Goal: Transaction & Acquisition: Purchase product/service

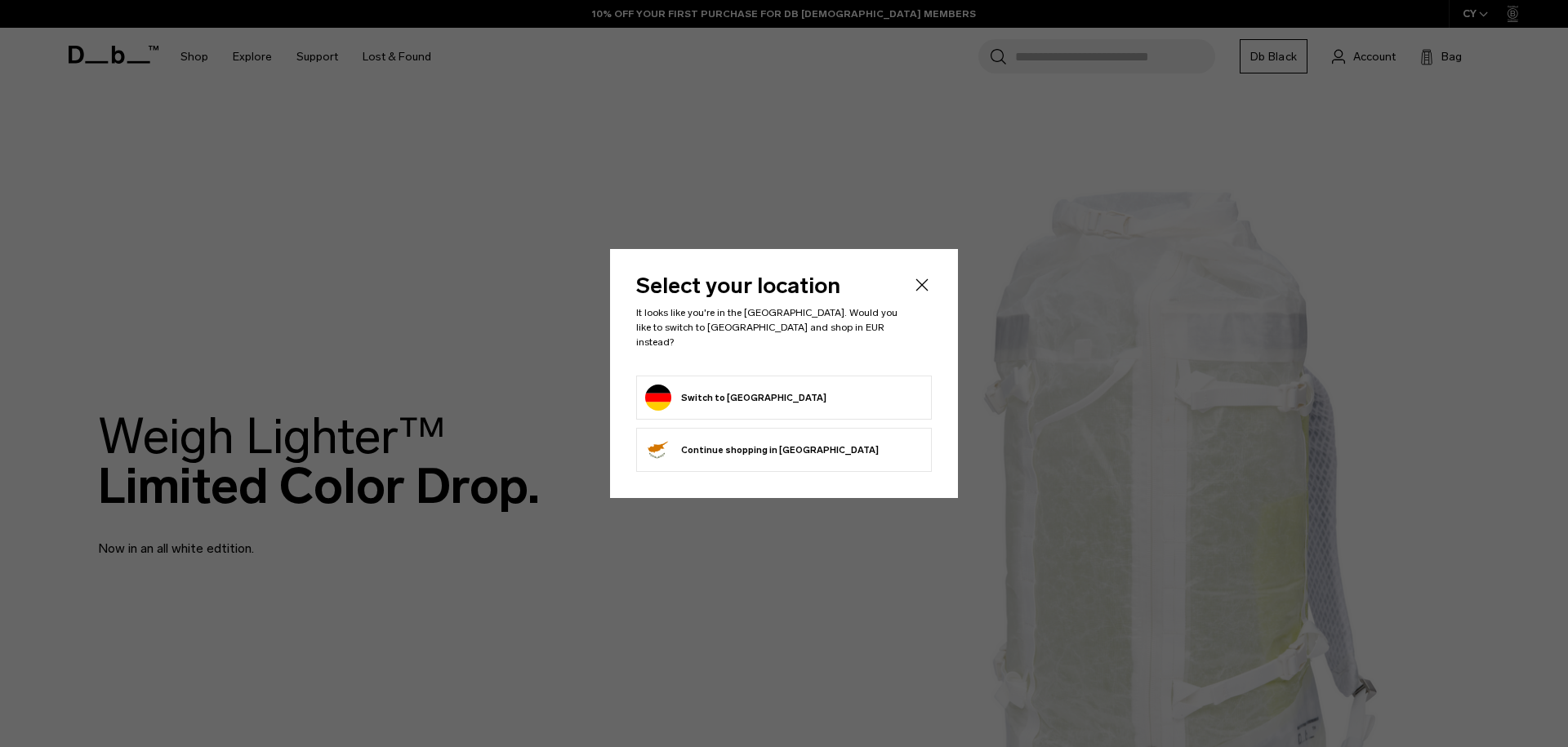
click at [794, 399] on form "Switch to Germany" at bounding box center [783, 397] width 277 height 26
drag, startPoint x: 707, startPoint y: 391, endPoint x: 851, endPoint y: 295, distance: 173.1
click at [707, 391] on button "Switch to Germany" at bounding box center [735, 397] width 181 height 26
click at [924, 288] on icon "Close" at bounding box center [922, 284] width 12 height 12
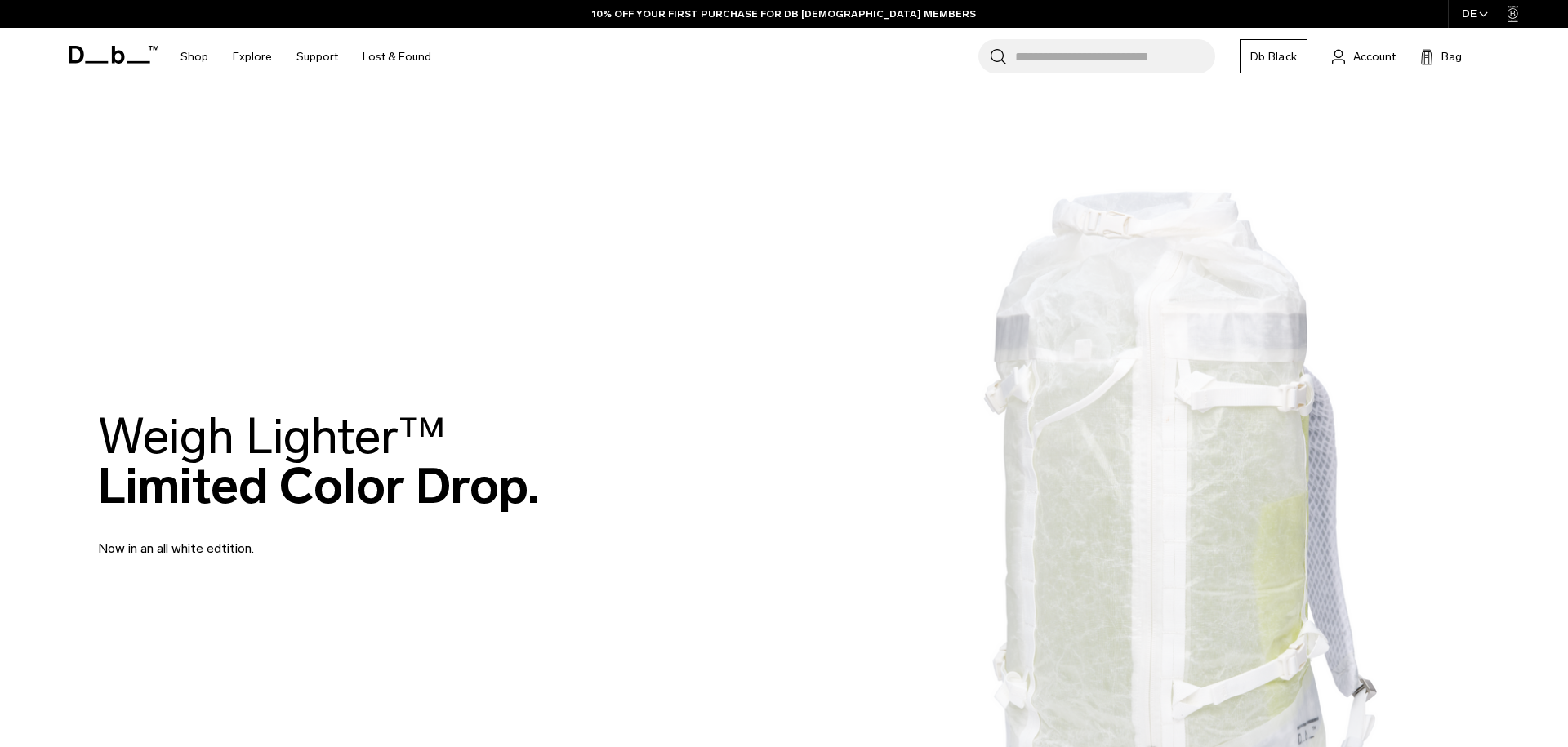
click at [196, 62] on link "Shop" at bounding box center [195, 57] width 28 height 58
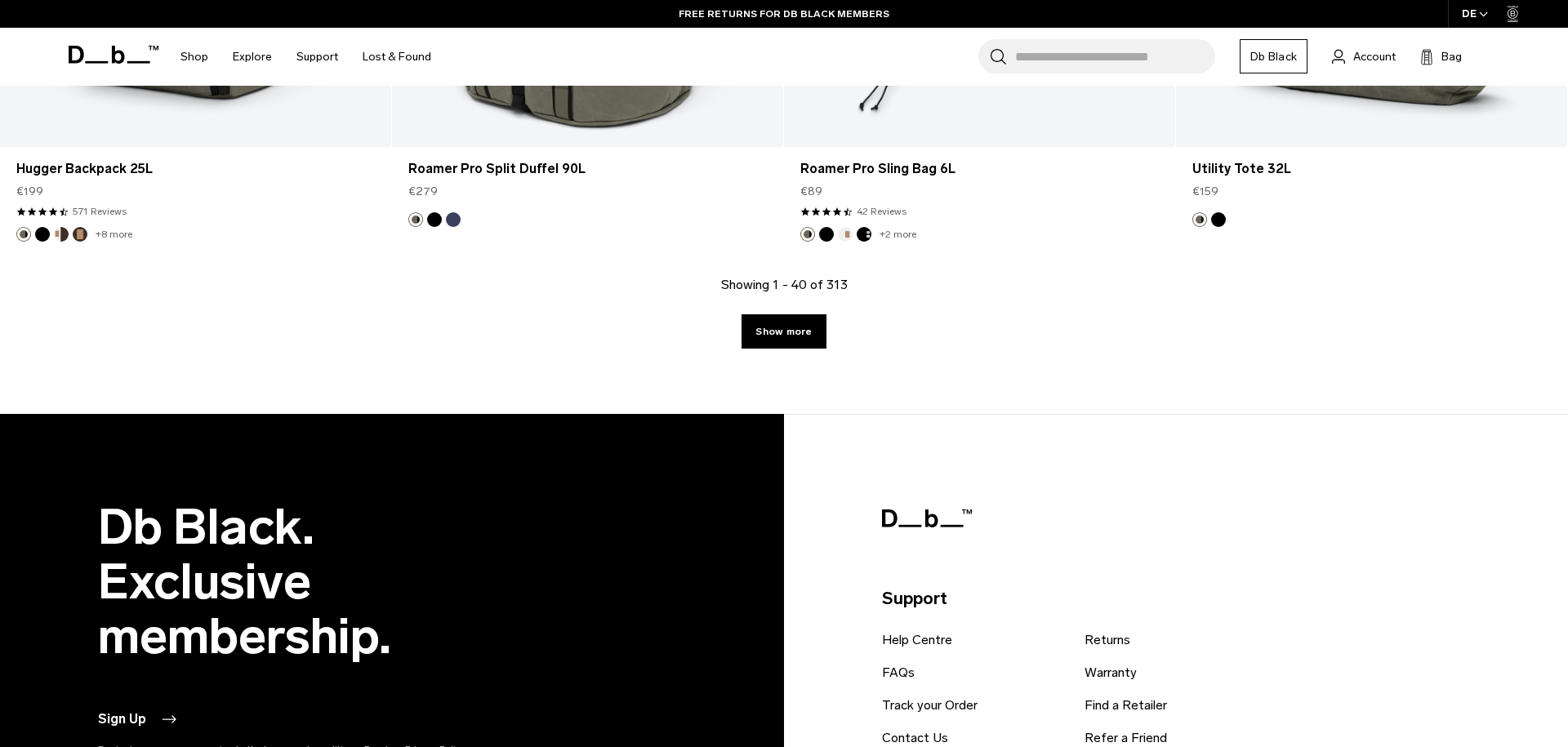
scroll to position [6387, 0]
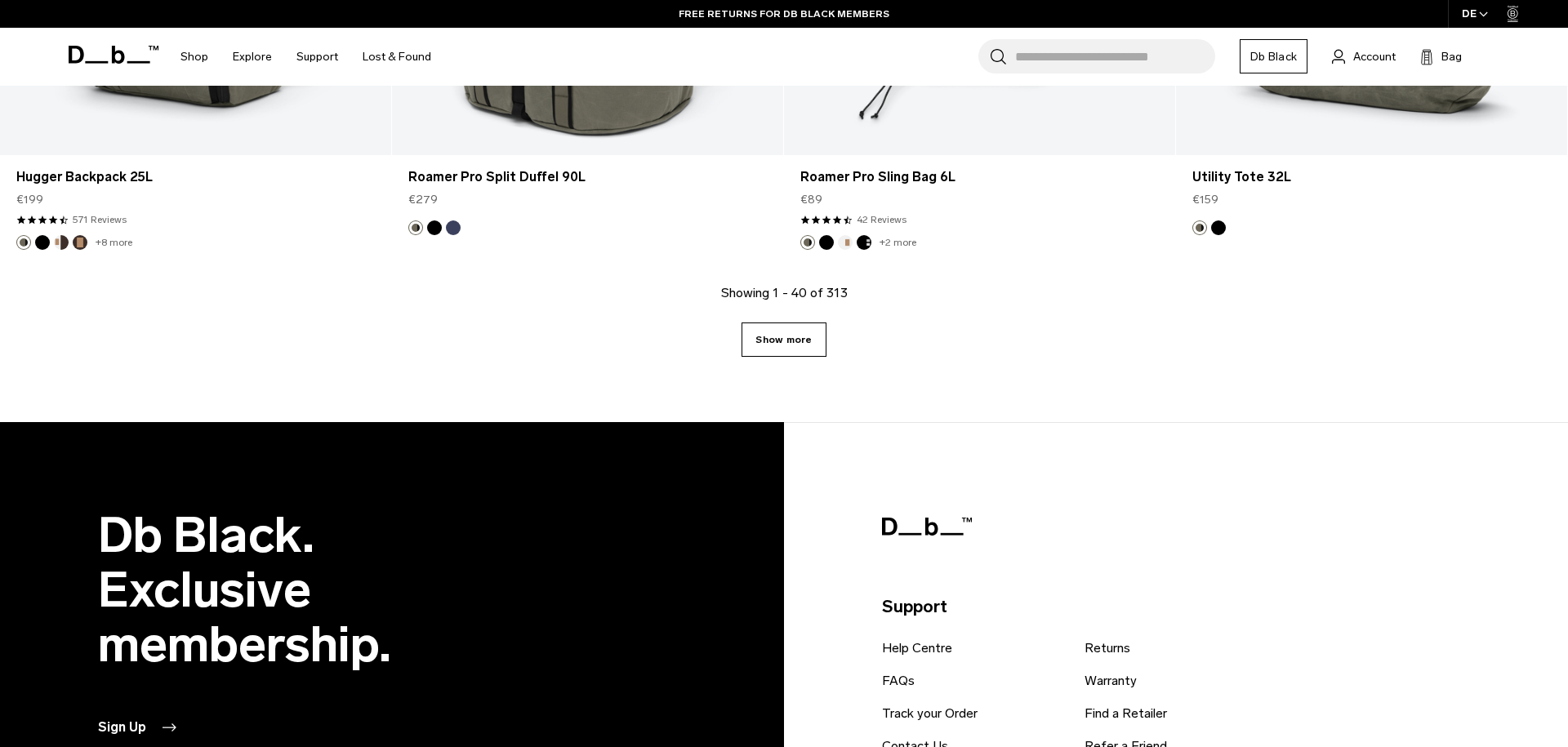
click at [785, 345] on link "Show more" at bounding box center [783, 340] width 84 height 35
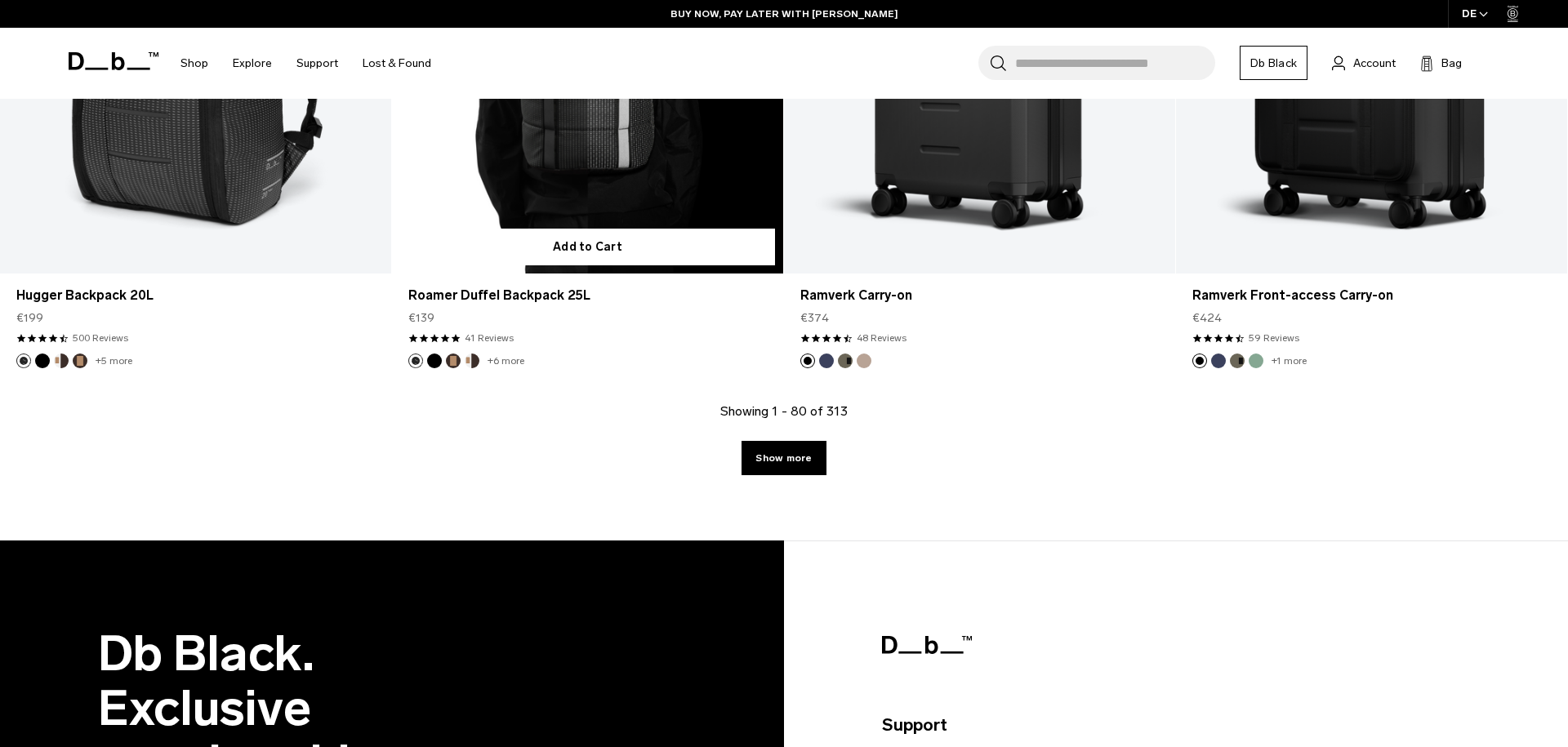
scroll to position [11955, 0]
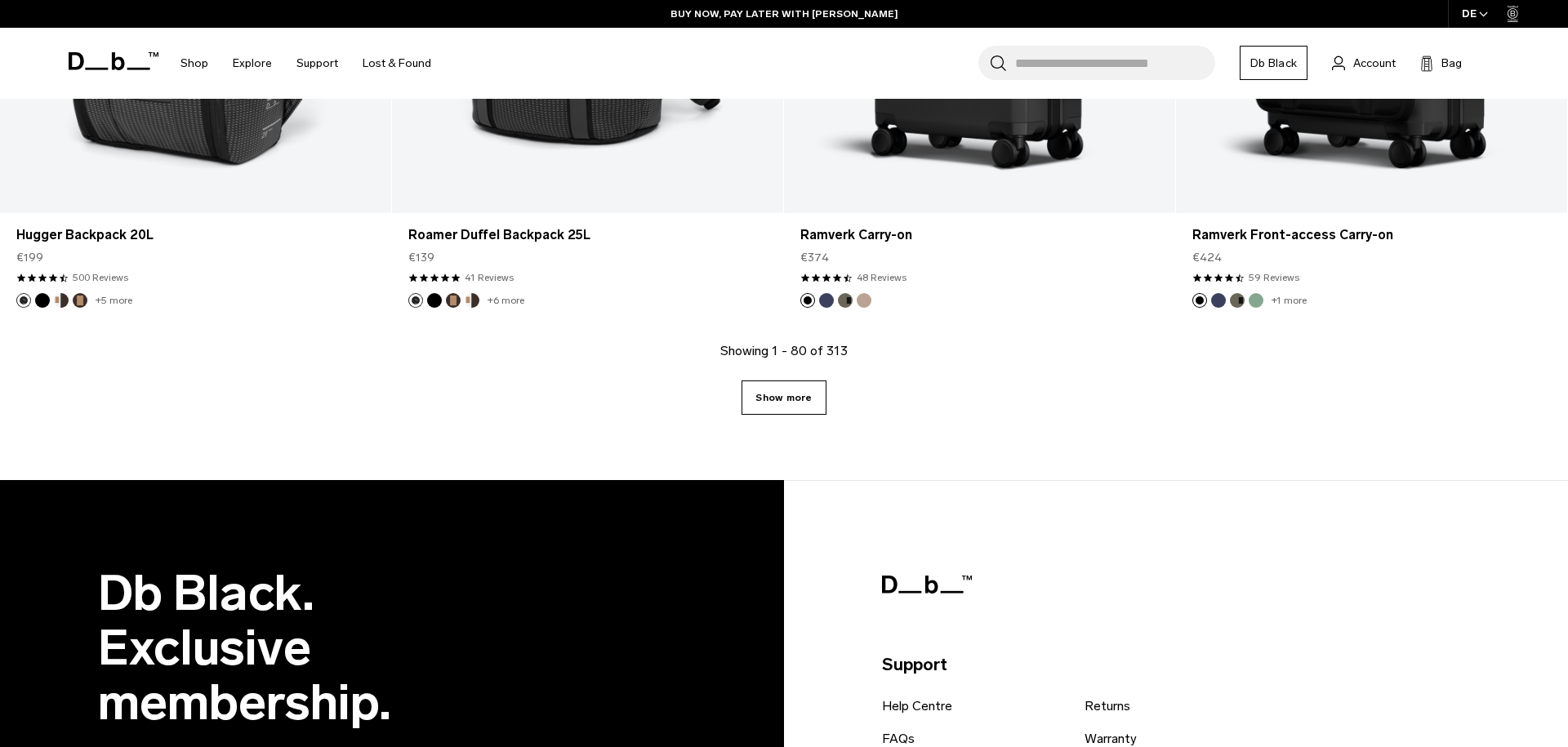
click at [779, 403] on link "Show more" at bounding box center [783, 397] width 84 height 35
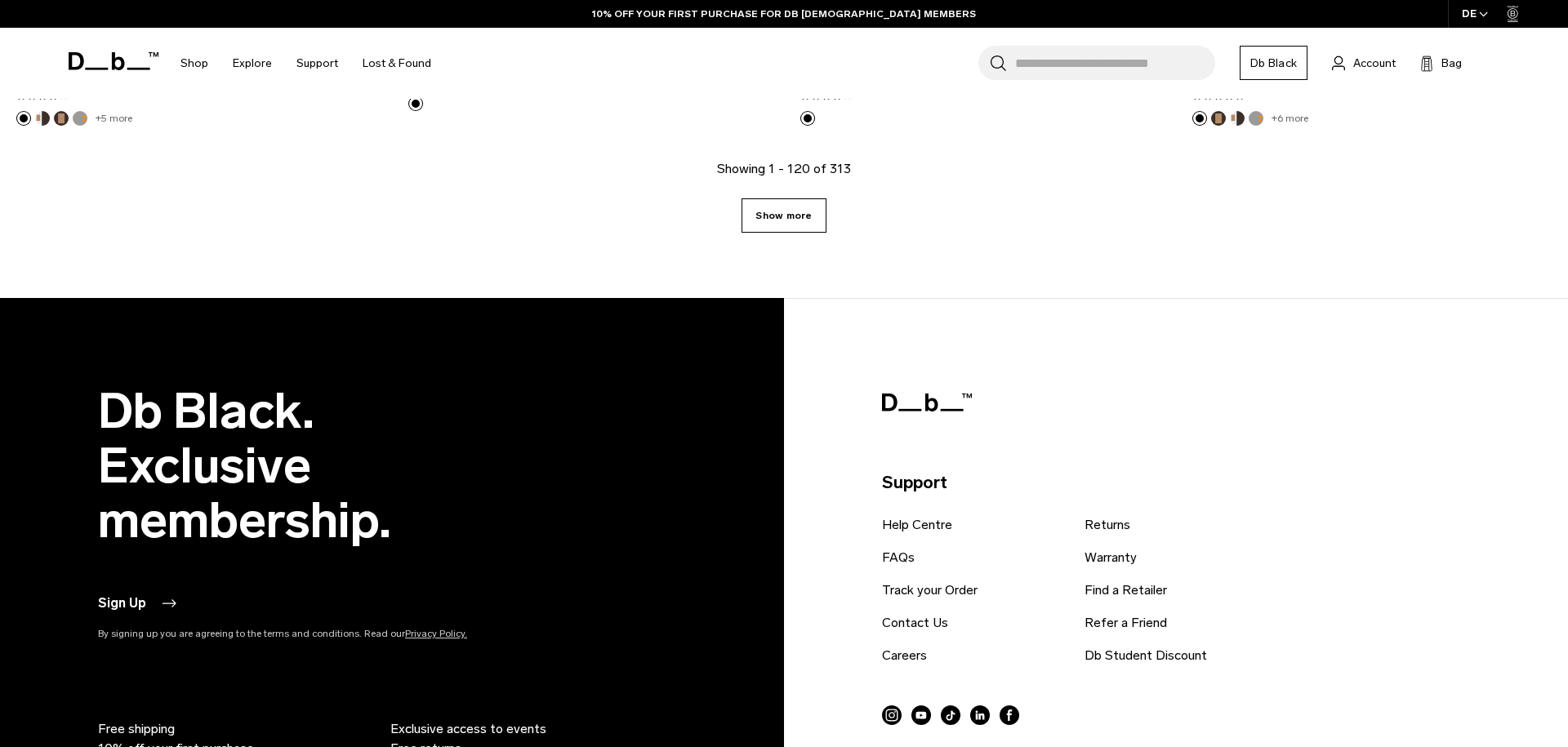
scroll to position [17732, 0]
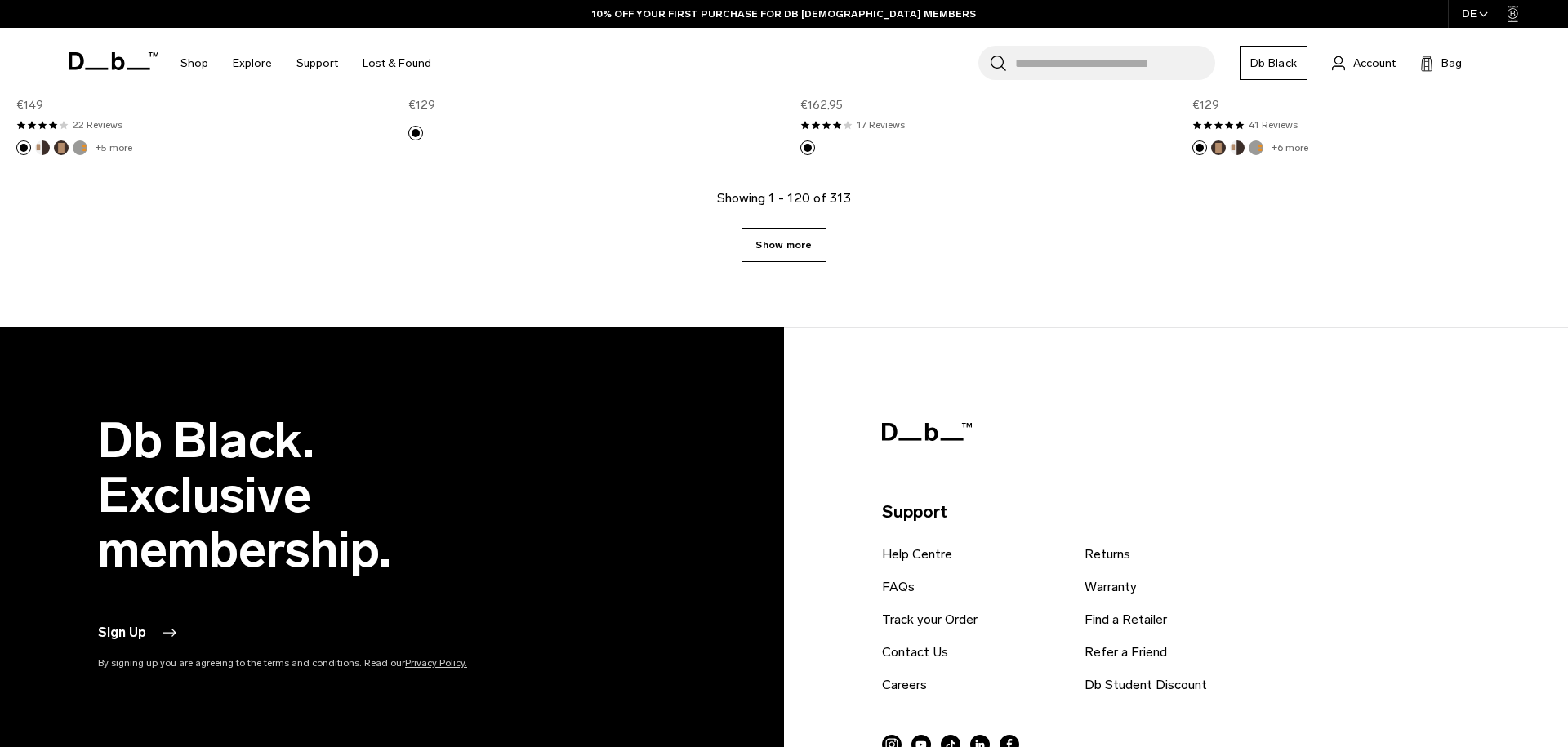
click at [795, 245] on link "Show more" at bounding box center [783, 244] width 84 height 35
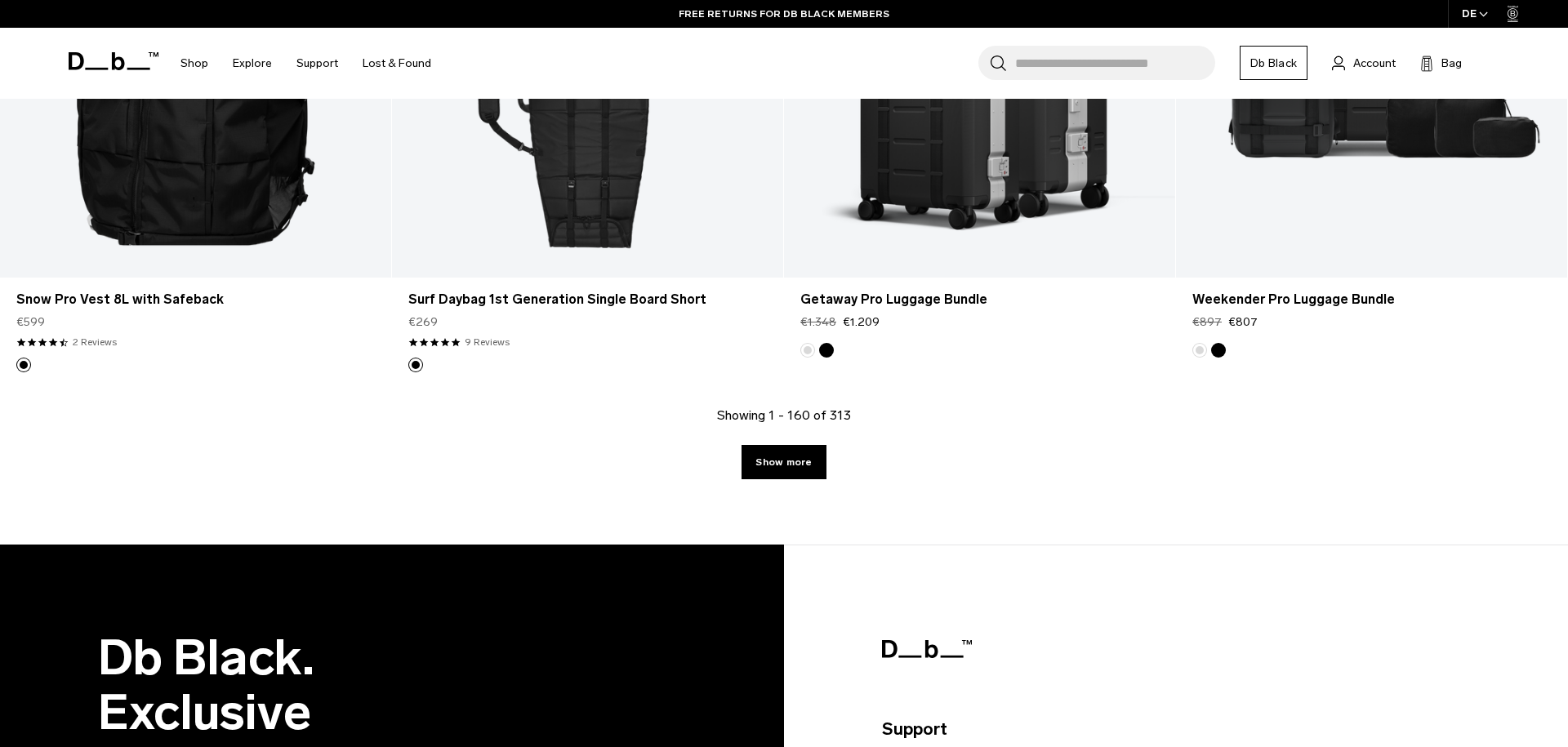
scroll to position [23266, 0]
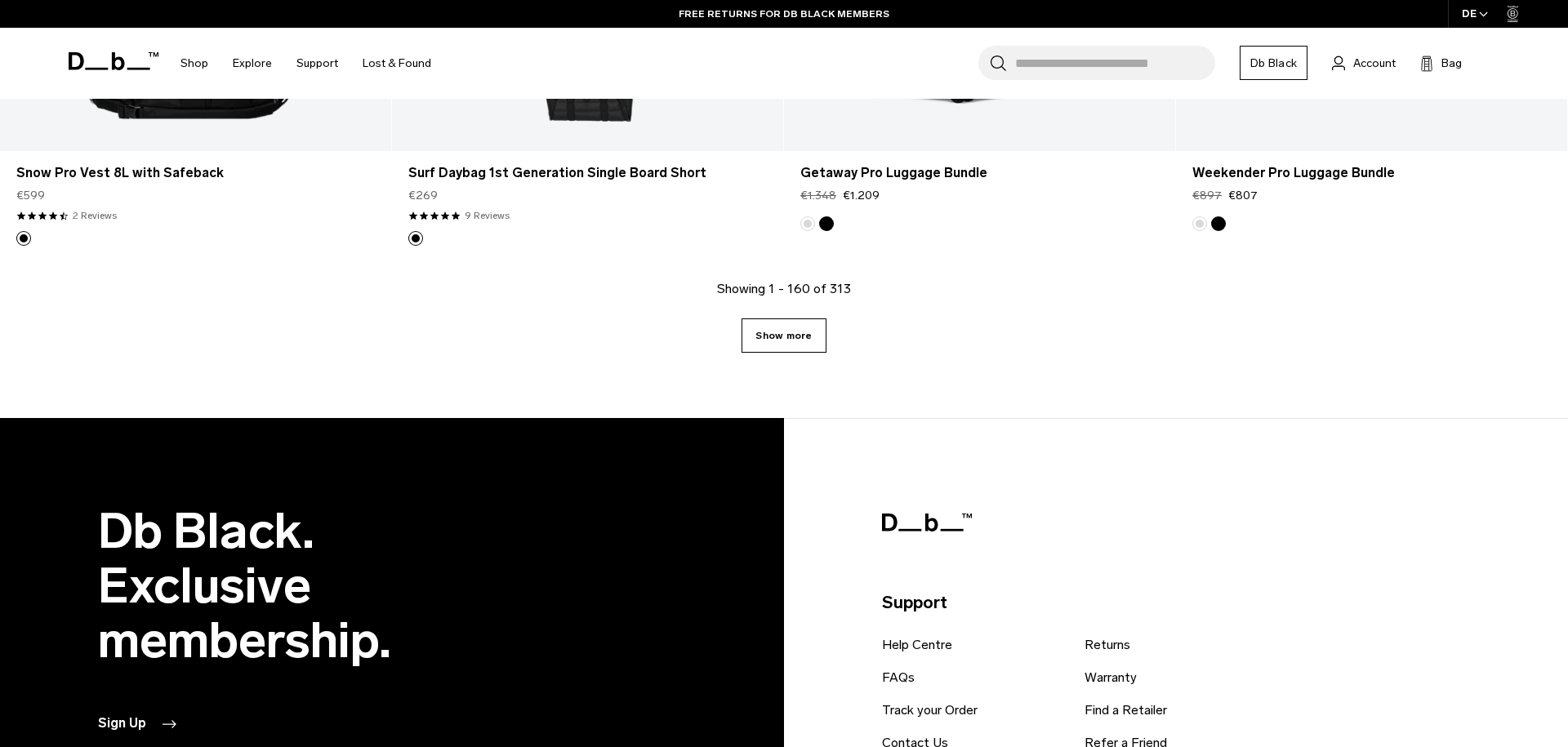
click at [780, 341] on link "Show more" at bounding box center [783, 335] width 84 height 35
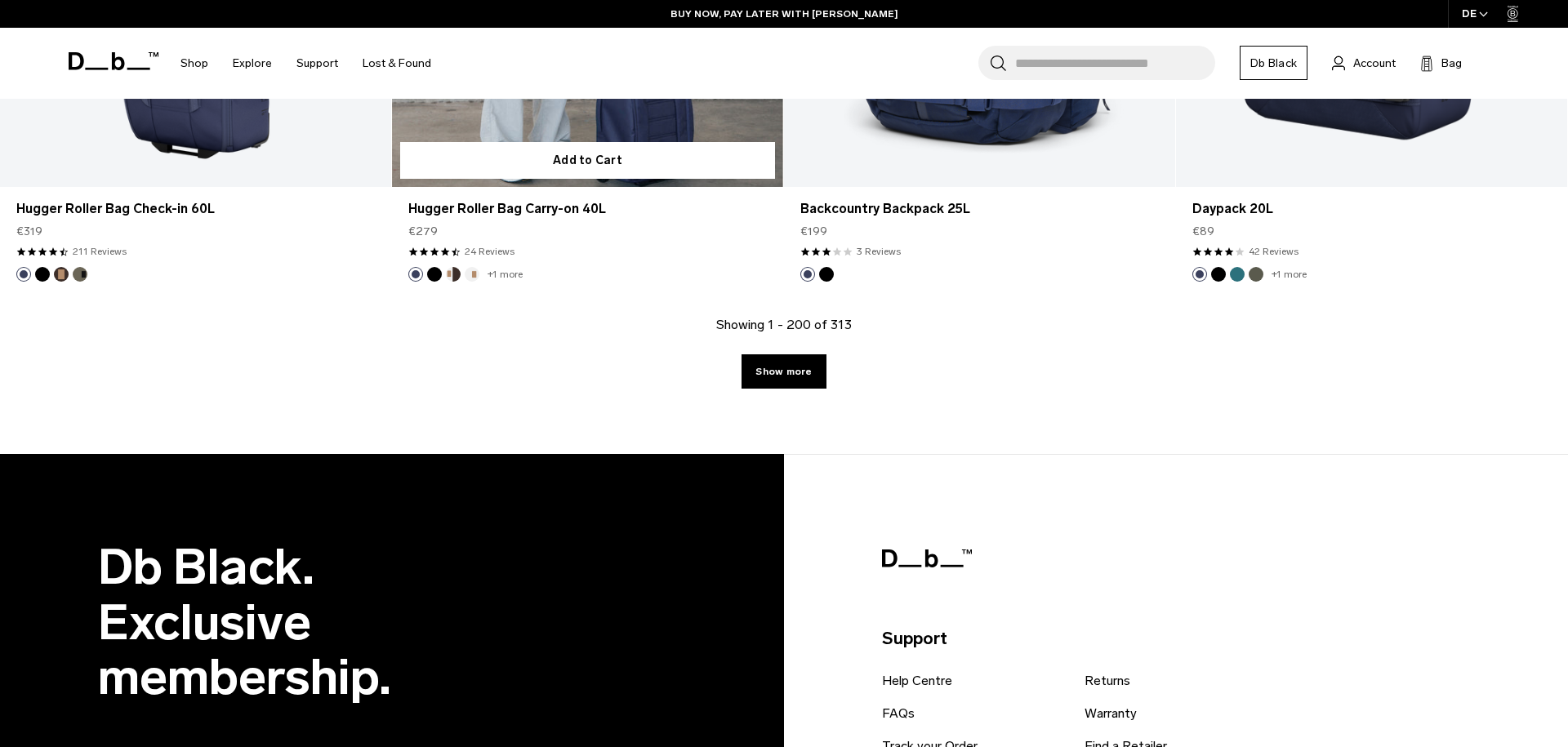
scroll to position [28872, 0]
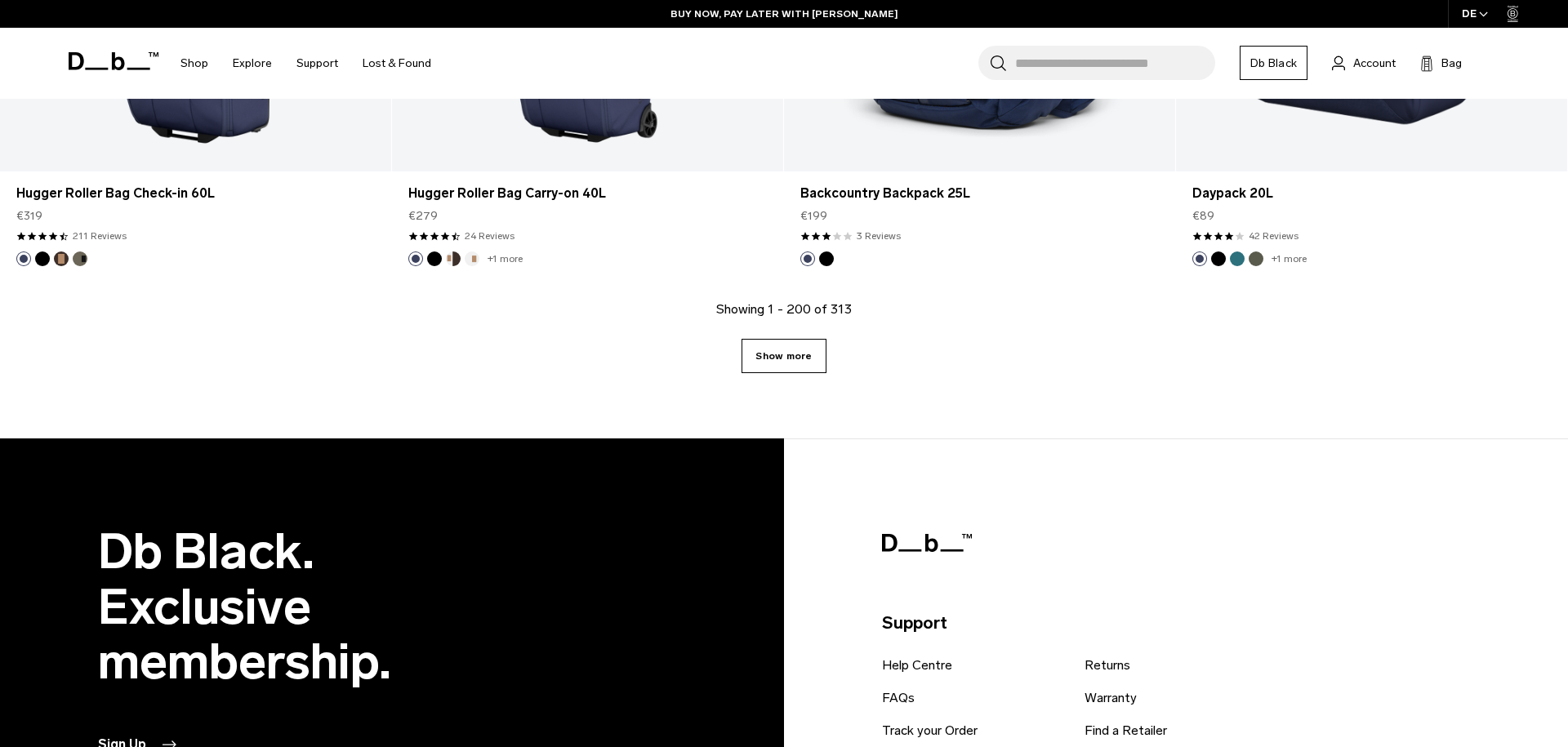
click at [786, 353] on link "Show more" at bounding box center [783, 356] width 84 height 35
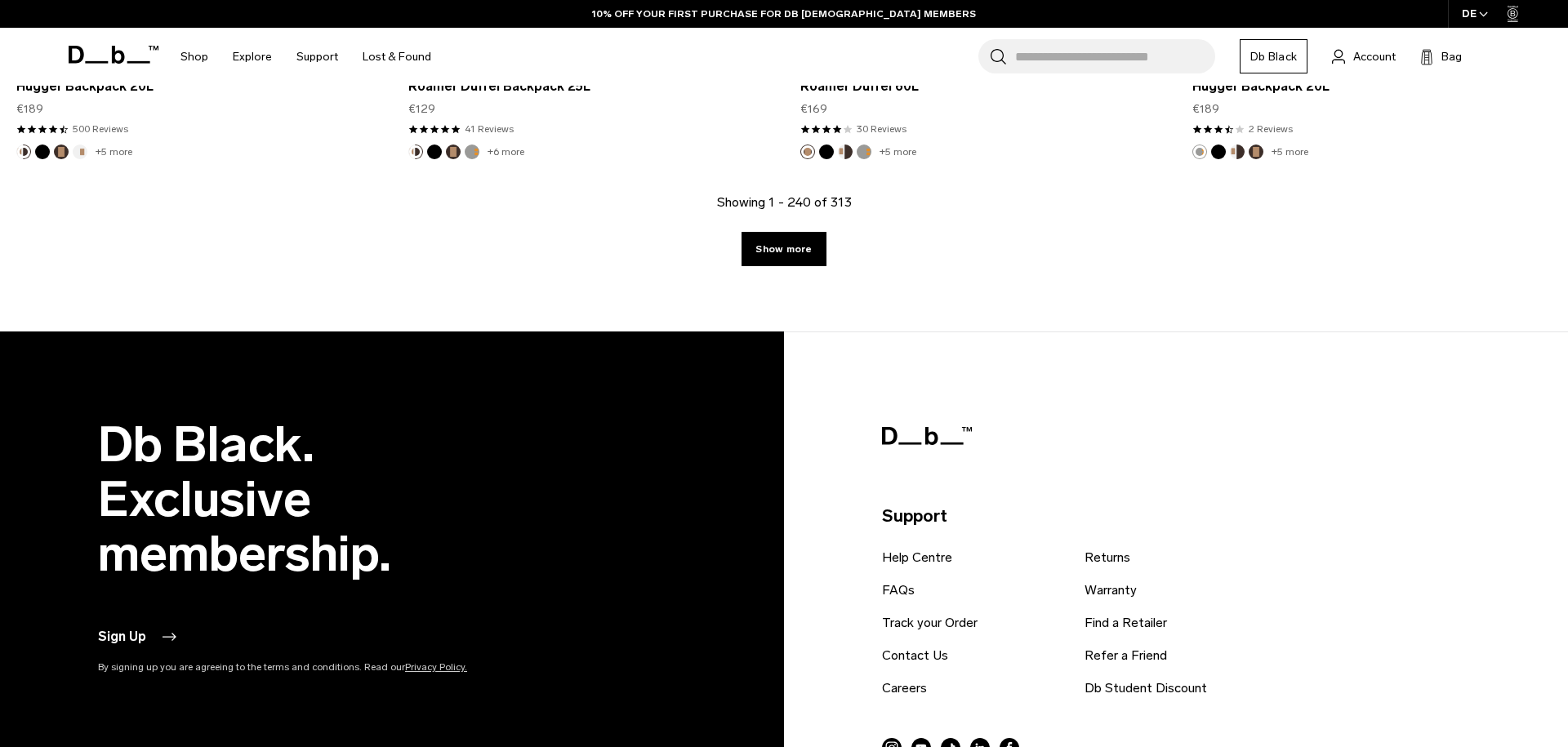
scroll to position [34598, 0]
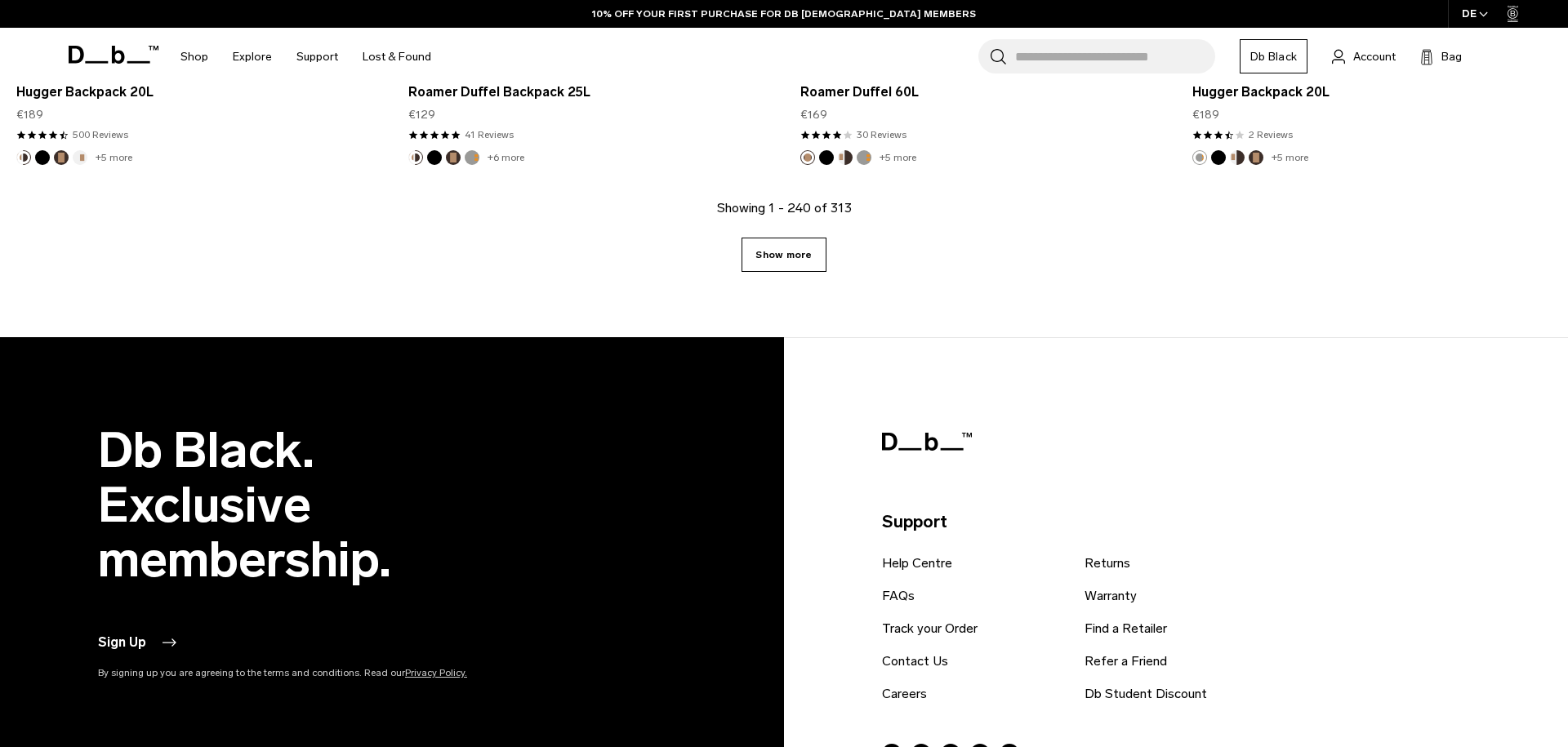
click at [787, 244] on link "Show more" at bounding box center [783, 254] width 84 height 35
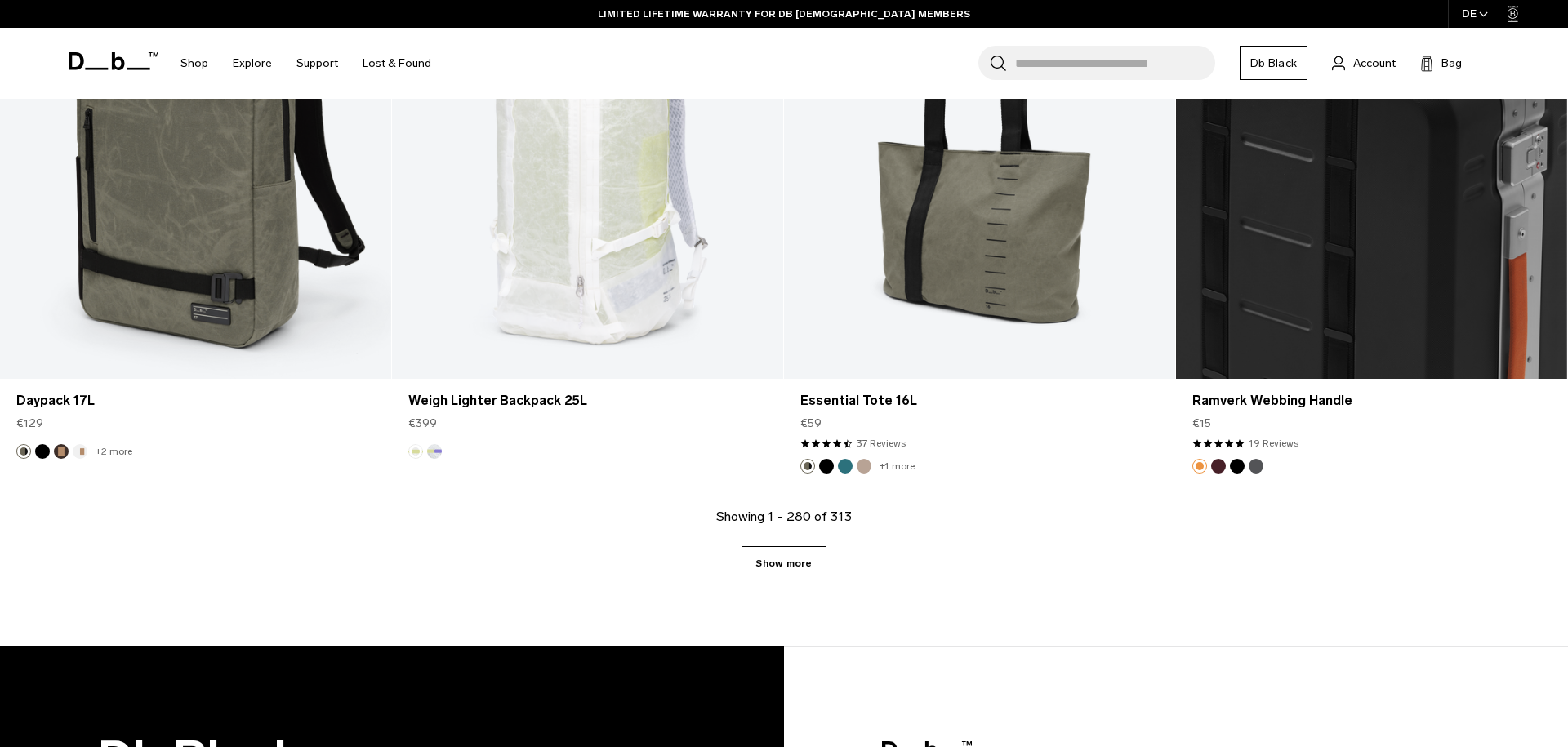
scroll to position [40028, 0]
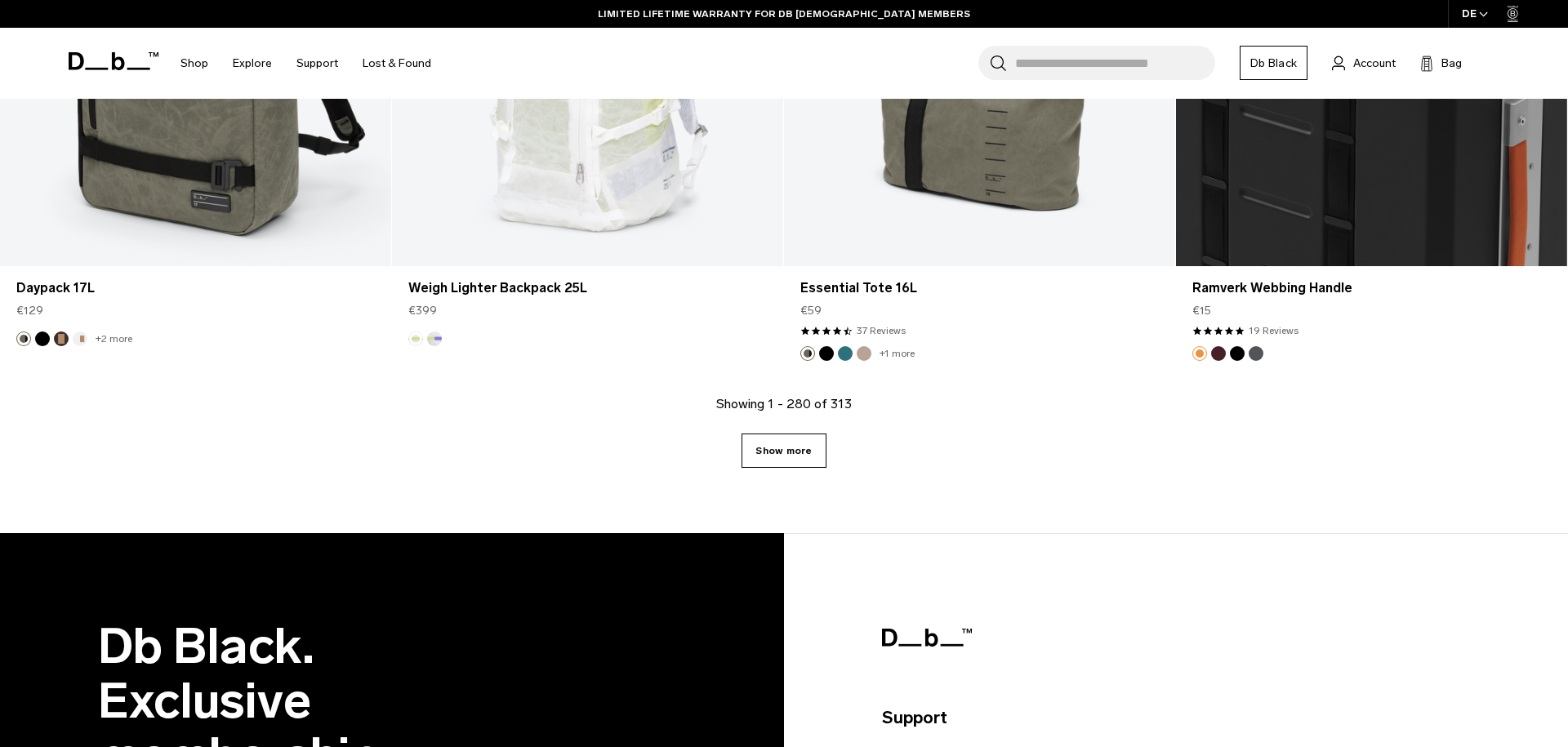
click at [795, 446] on link "Show more" at bounding box center [783, 450] width 84 height 35
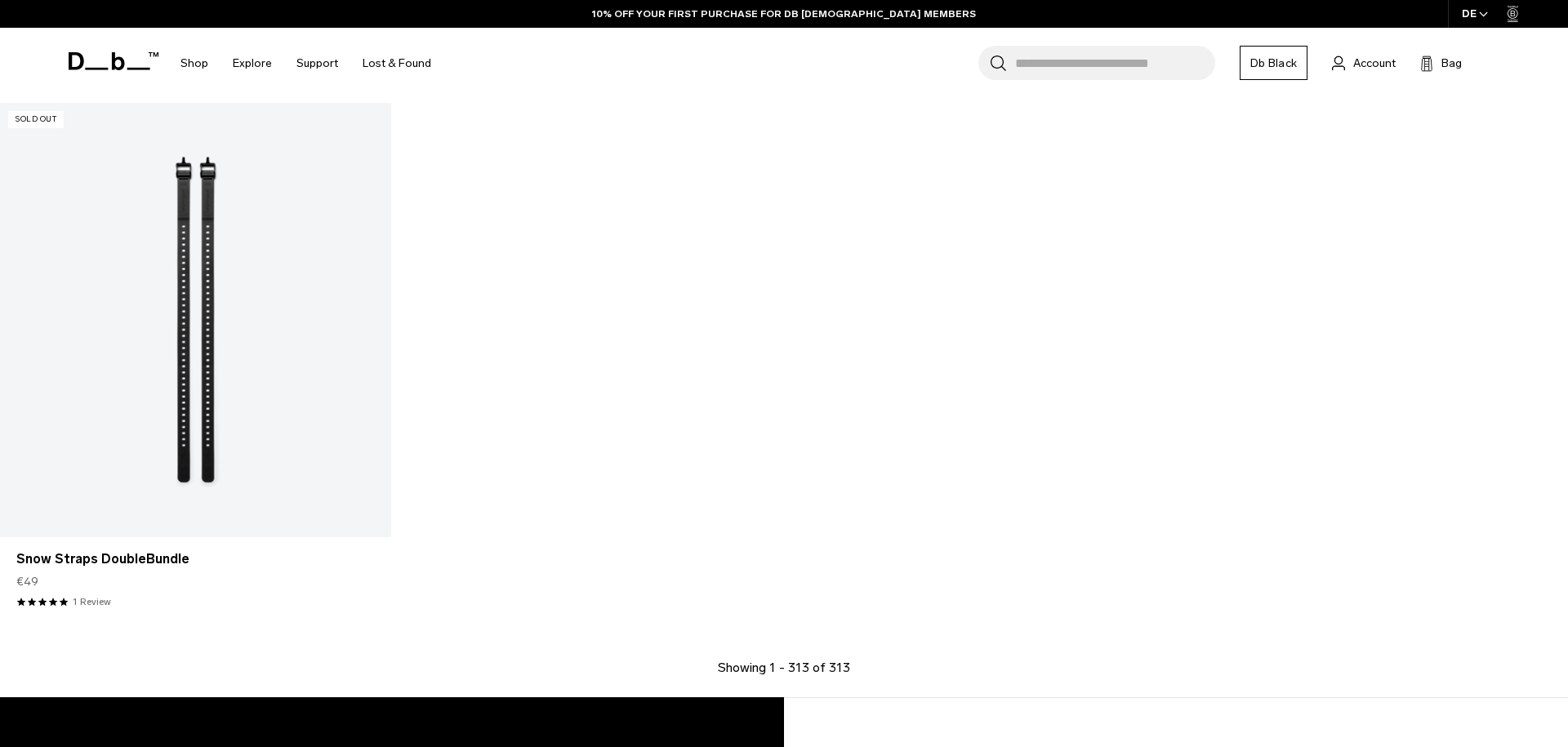
scroll to position [45300, 0]
